Goal: Task Accomplishment & Management: Use online tool/utility

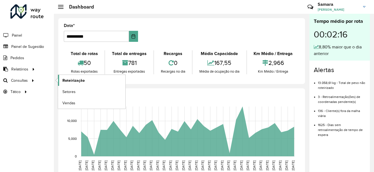
click at [80, 81] on span "Roteirização" at bounding box center [73, 81] width 22 height 6
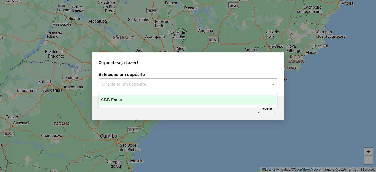
click at [110, 85] on input "text" at bounding box center [182, 84] width 162 height 7
click at [120, 99] on span "CDD Embu" at bounding box center [111, 99] width 21 height 5
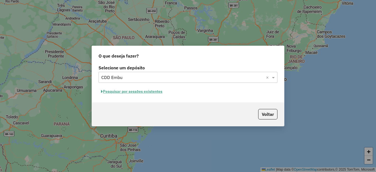
click at [135, 90] on button "Pesquisar por sessões existentes" at bounding box center [132, 91] width 66 height 9
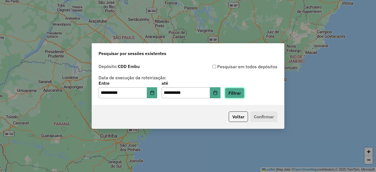
click at [244, 91] on button "Filtrar" at bounding box center [235, 93] width 20 height 10
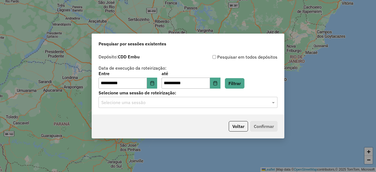
click at [150, 103] on input "text" at bounding box center [182, 102] width 162 height 7
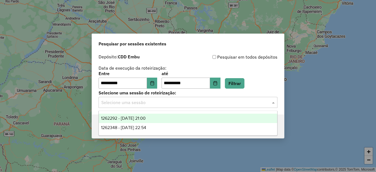
click at [129, 118] on span "1262292 - 09/09/2025 21:00" at bounding box center [123, 118] width 45 height 5
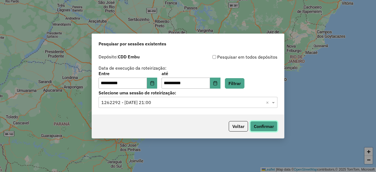
click at [265, 127] on button "Confirmar" at bounding box center [263, 126] width 27 height 10
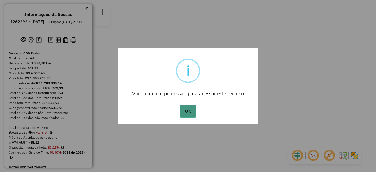
click at [187, 109] on button "OK" at bounding box center [188, 111] width 16 height 13
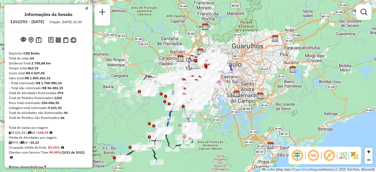
click at [353, 156] on img at bounding box center [354, 155] width 9 height 9
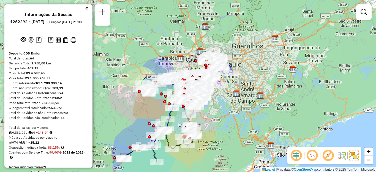
scroll to position [1961, 0]
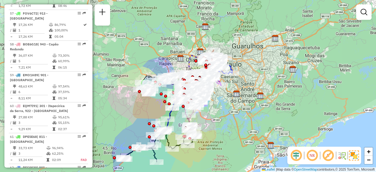
click at [355, 155] on img at bounding box center [354, 156] width 10 height 10
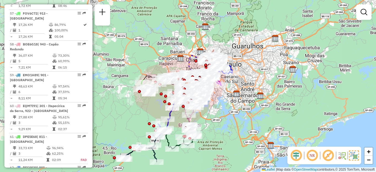
click at [326, 155] on em at bounding box center [327, 155] width 13 height 13
click at [325, 155] on em at bounding box center [327, 155] width 13 height 13
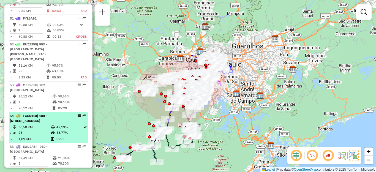
click at [22, 114] on span "| 100 - [STREET_ADDRESS]" at bounding box center [28, 118] width 37 height 9
select select "**********"
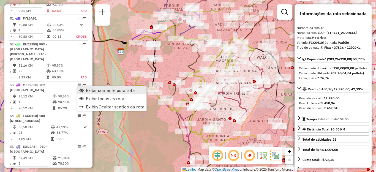
click at [97, 91] on span "Exibir somente esta rota" at bounding box center [110, 90] width 49 height 4
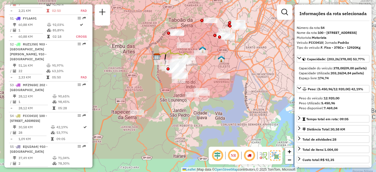
drag, startPoint x: 190, startPoint y: 126, endPoint x: 142, endPoint y: 96, distance: 56.8
click at [142, 96] on div "Janela de atendimento Grade de atendimento Capacidade Transportadoras Veículos …" at bounding box center [188, 86] width 376 height 172
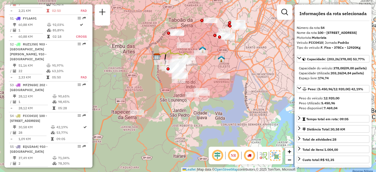
click at [275, 155] on img at bounding box center [275, 156] width 10 height 10
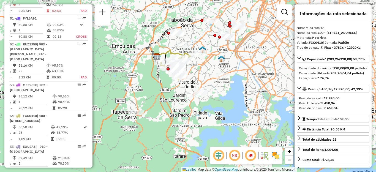
click at [275, 155] on img at bounding box center [275, 155] width 9 height 9
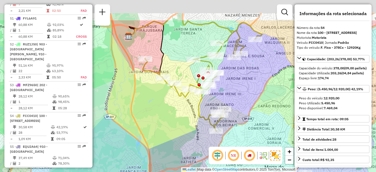
drag, startPoint x: 258, startPoint y: 63, endPoint x: 229, endPoint y: 111, distance: 56.3
click at [227, 121] on div "Janela de atendimento Grade de atendimento Capacidade Transportadoras Veículos …" at bounding box center [188, 86] width 376 height 172
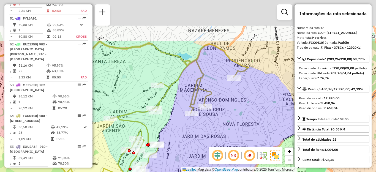
drag, startPoint x: 227, startPoint y: 74, endPoint x: 211, endPoint y: 129, distance: 57.0
click at [211, 130] on div "Janela de atendimento Grade de atendimento Capacidade Transportadoras Veículos …" at bounding box center [188, 86] width 376 height 172
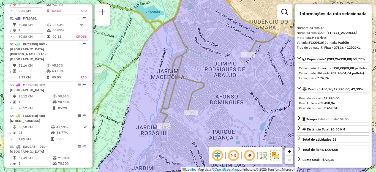
scroll to position [728, 0]
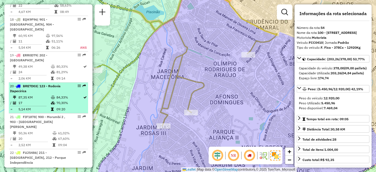
click at [38, 88] on div "20 - BRE7D03 | 123 - Rodovia Itapecirica" at bounding box center [39, 89] width 58 height 10
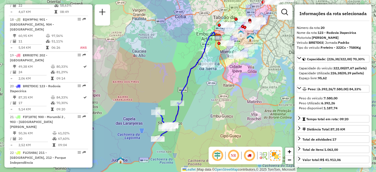
scroll to position [827, 0]
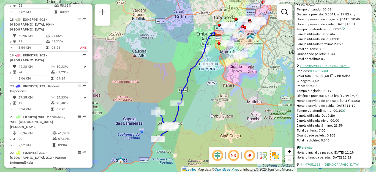
click at [331, 68] on link "8 - 97052808 - [PERSON_NAME]" at bounding box center [324, 66] width 49 height 4
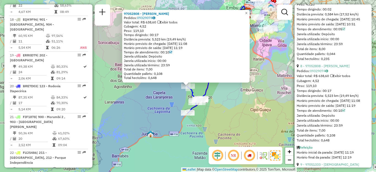
click at [239, 106] on div "97052808 - [PERSON_NAME] Pedidos: 09329074 Valor total: R$ 638,60 Exibir todos …" at bounding box center [188, 86] width 376 height 172
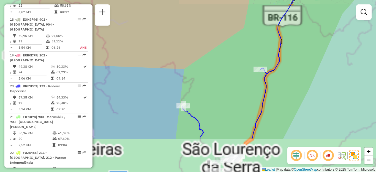
drag, startPoint x: 202, startPoint y: 113, endPoint x: 233, endPoint y: 80, distance: 45.4
click at [245, 78] on div "Janela de atendimento Grade de atendimento Capacidade Transportadoras Veículos …" at bounding box center [188, 86] width 376 height 172
